Goal: Task Accomplishment & Management: Manage account settings

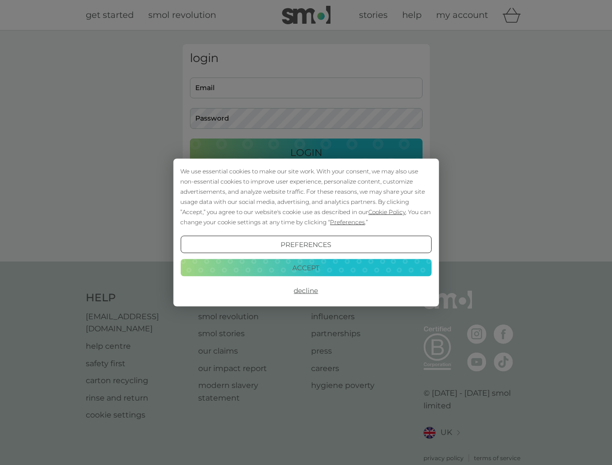
click at [387, 212] on span "Cookie Policy" at bounding box center [386, 211] width 37 height 7
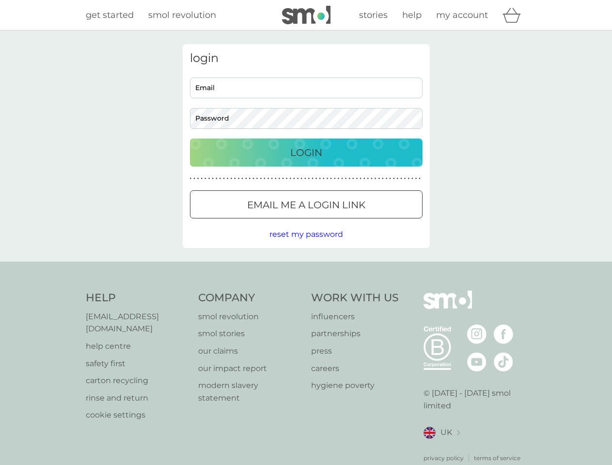
click at [346, 222] on div "login Email Password Login ● ● ● ● ● ● ● ● ● ● ● ● ● ● ● ● ● ● ● ● ● ● ● ● ● ● …" at bounding box center [306, 146] width 247 height 204
click at [306, 245] on div "login Email Password Login ● ● ● ● ● ● ● ● ● ● ● ● ● ● ● ● ● ● ● ● ● ● ● ● ● ● …" at bounding box center [306, 146] width 247 height 204
click at [306, 291] on div "Help [EMAIL_ADDRESS][DOMAIN_NAME] help centre safety first carton recycling rin…" at bounding box center [306, 377] width 441 height 172
click at [306, 267] on div "Help [EMAIL_ADDRESS][DOMAIN_NAME] help centre safety first carton recycling rin…" at bounding box center [306, 376] width 612 height 230
